Goal: Task Accomplishment & Management: Manage account settings

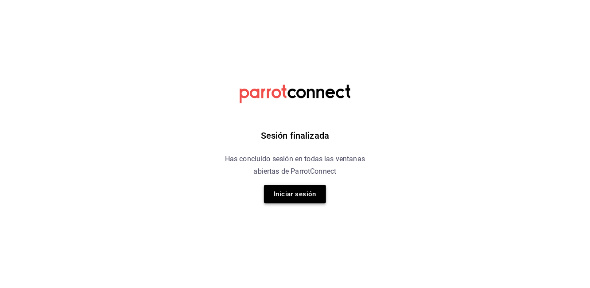
click at [305, 196] on button "Iniciar sesión" at bounding box center [295, 194] width 62 height 19
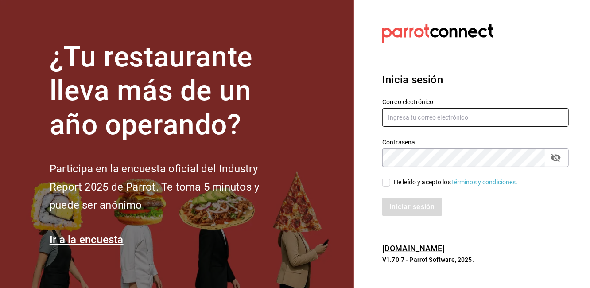
click at [417, 118] on input "text" at bounding box center [475, 117] width 186 height 19
click at [420, 122] on input "text" at bounding box center [475, 117] width 186 height 19
type input "K"
type input "C"
type input "c"
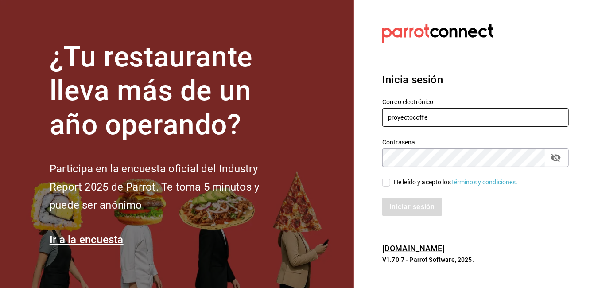
type input "proyectocoffea"
